Goal: Information Seeking & Learning: Learn about a topic

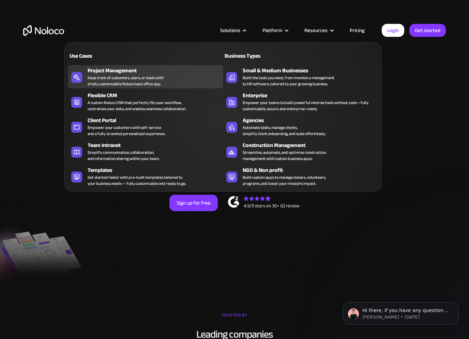
click at [142, 76] on div "Keep track of customers, users, or leads with a fully customizable Noloco back …" at bounding box center [126, 81] width 76 height 12
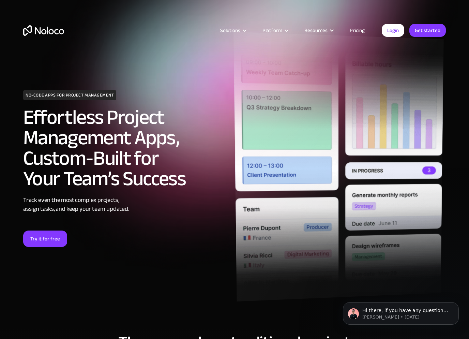
click at [282, 139] on img at bounding box center [339, 167] width 210 height 270
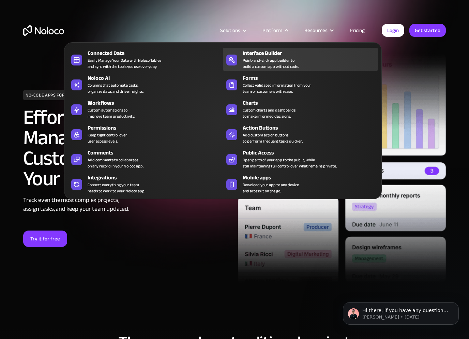
click at [275, 54] on div "Interface Builder" at bounding box center [312, 53] width 139 height 8
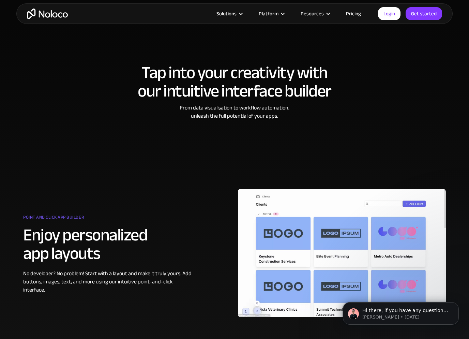
scroll to position [171, 0]
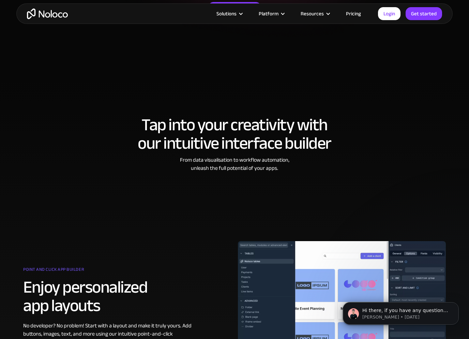
click at [354, 13] on link "Pricing" at bounding box center [354, 13] width 32 height 9
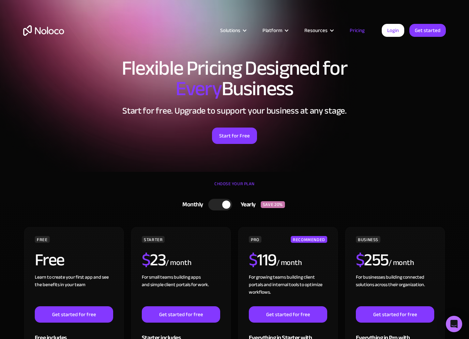
click at [225, 205] on div at bounding box center [226, 205] width 8 height 8
click at [225, 205] on div at bounding box center [223, 205] width 24 height 12
click at [396, 33] on link "Login" at bounding box center [393, 30] width 23 height 13
